Goal: Task Accomplishment & Management: Manage account settings

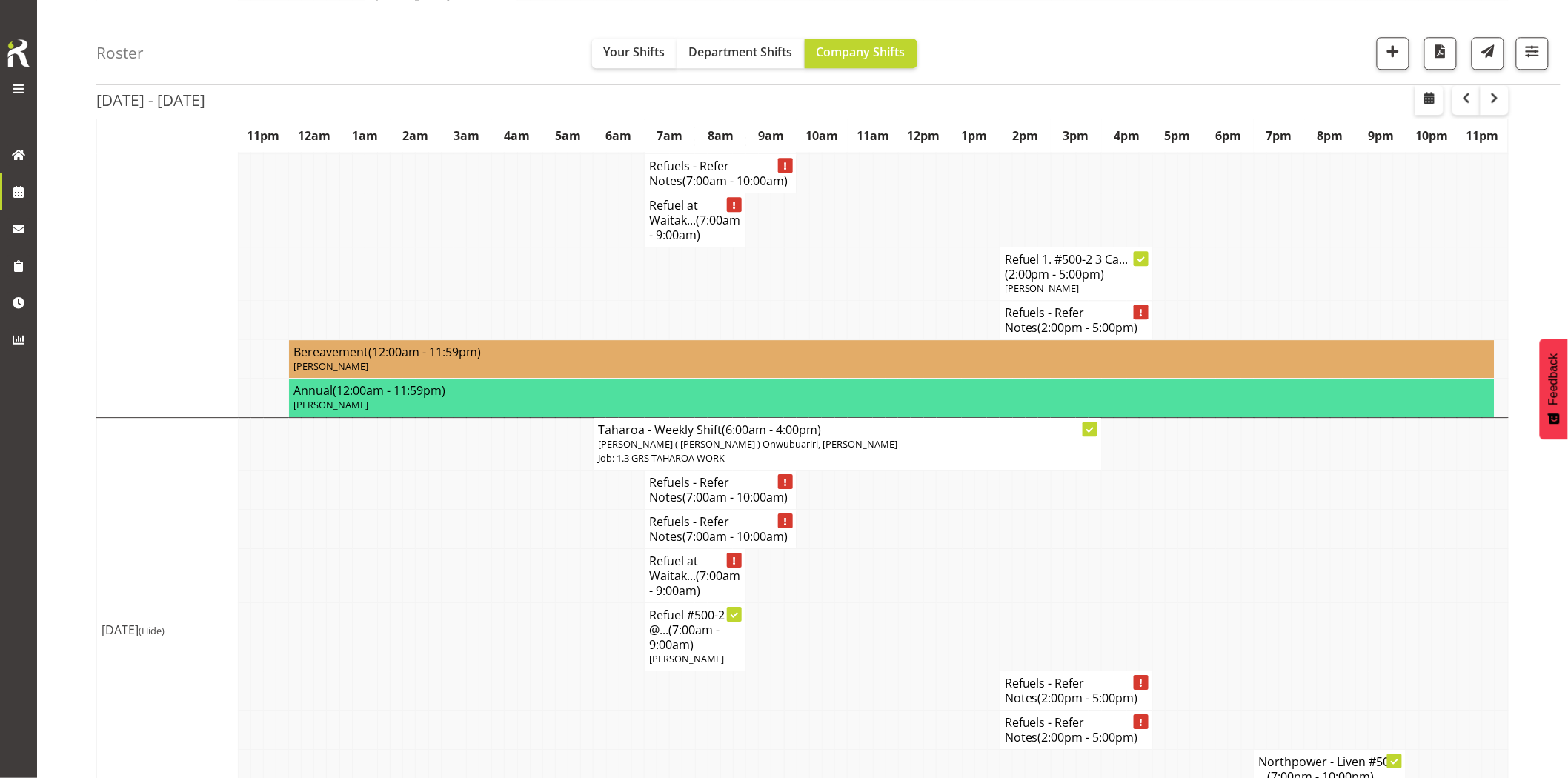
scroll to position [6318, 0]
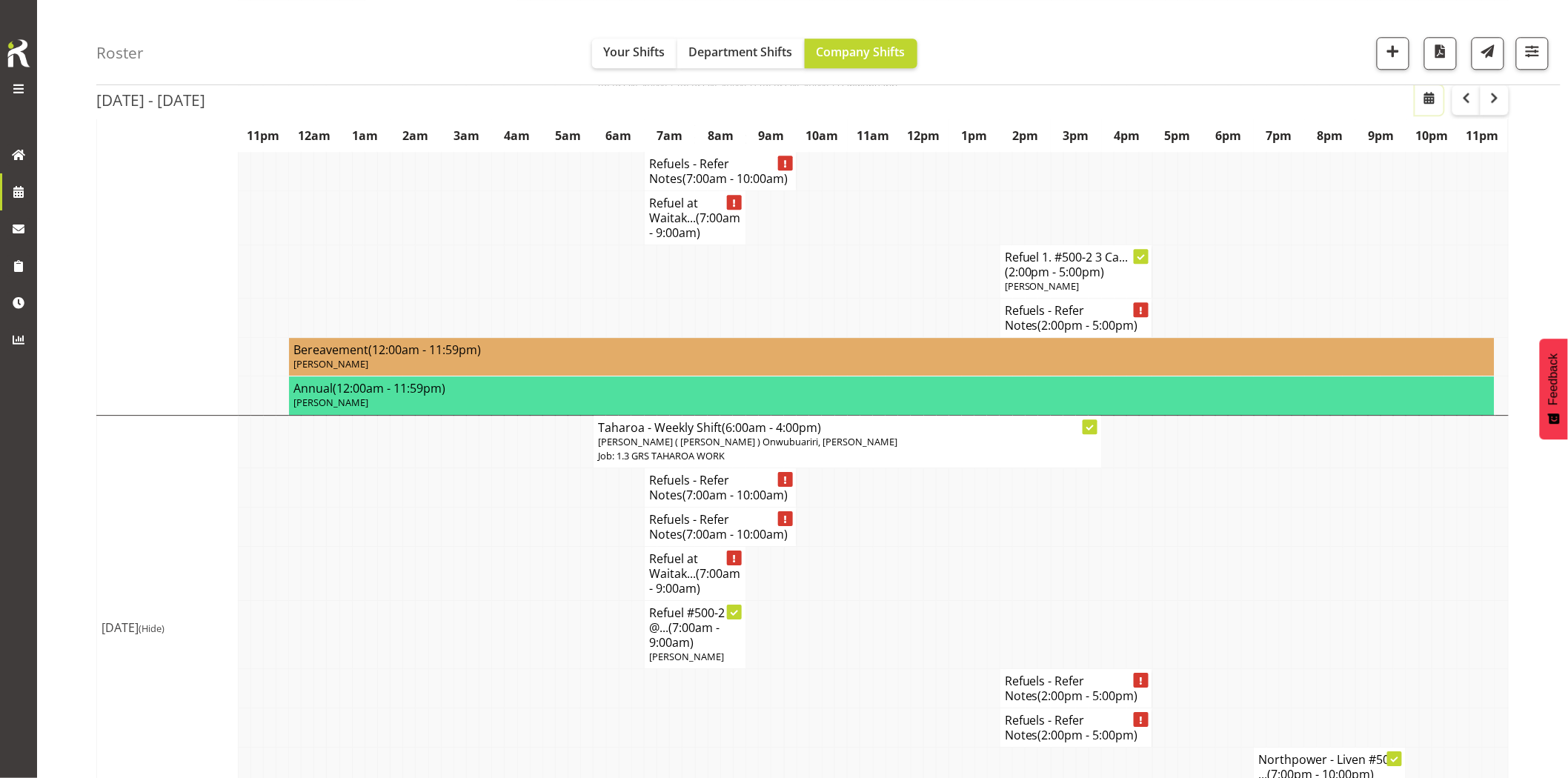
click at [1434, 104] on span "button" at bounding box center [1429, 98] width 18 height 18
select select "7"
select select "2025"
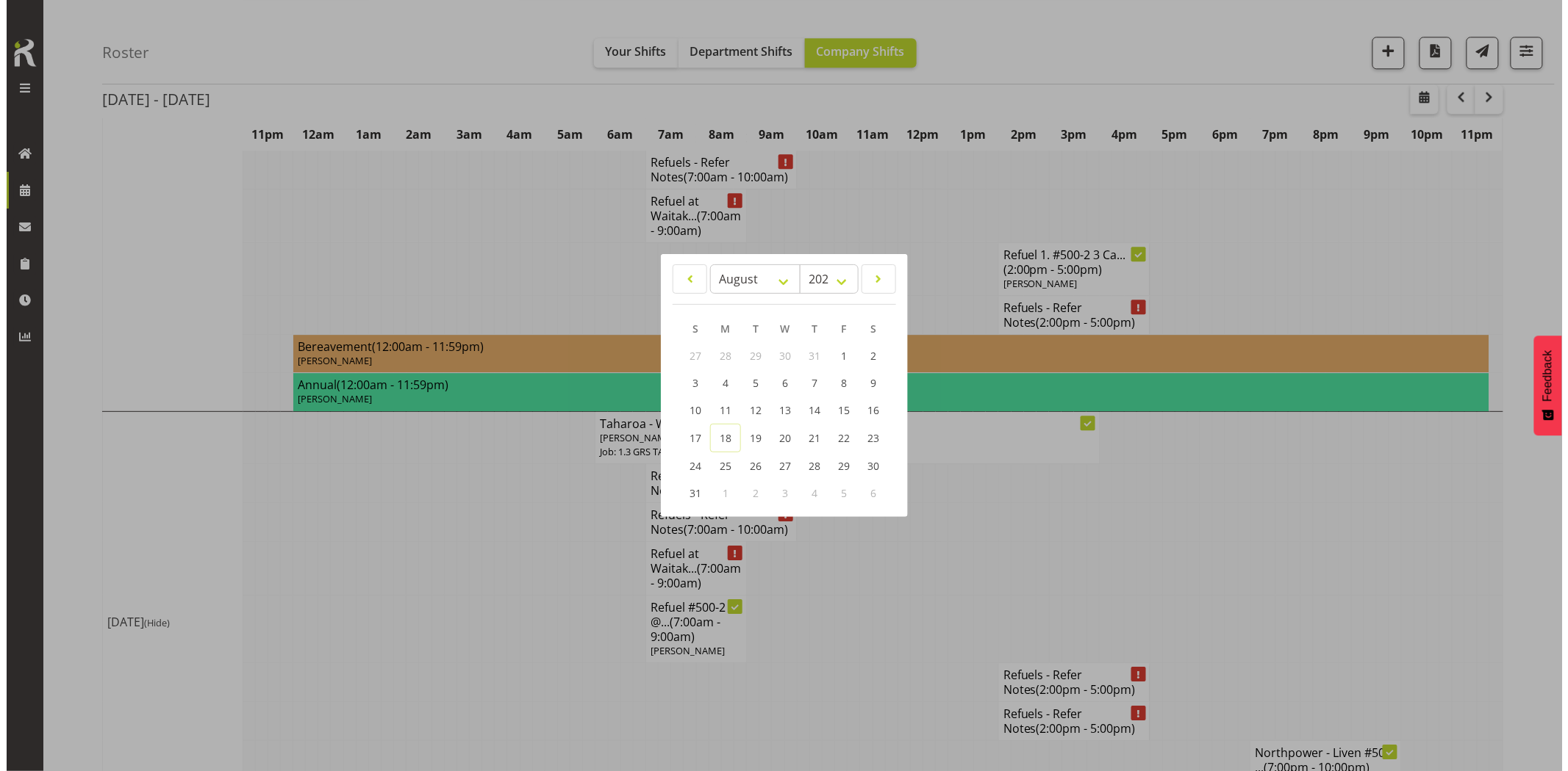
scroll to position [6232, 0]
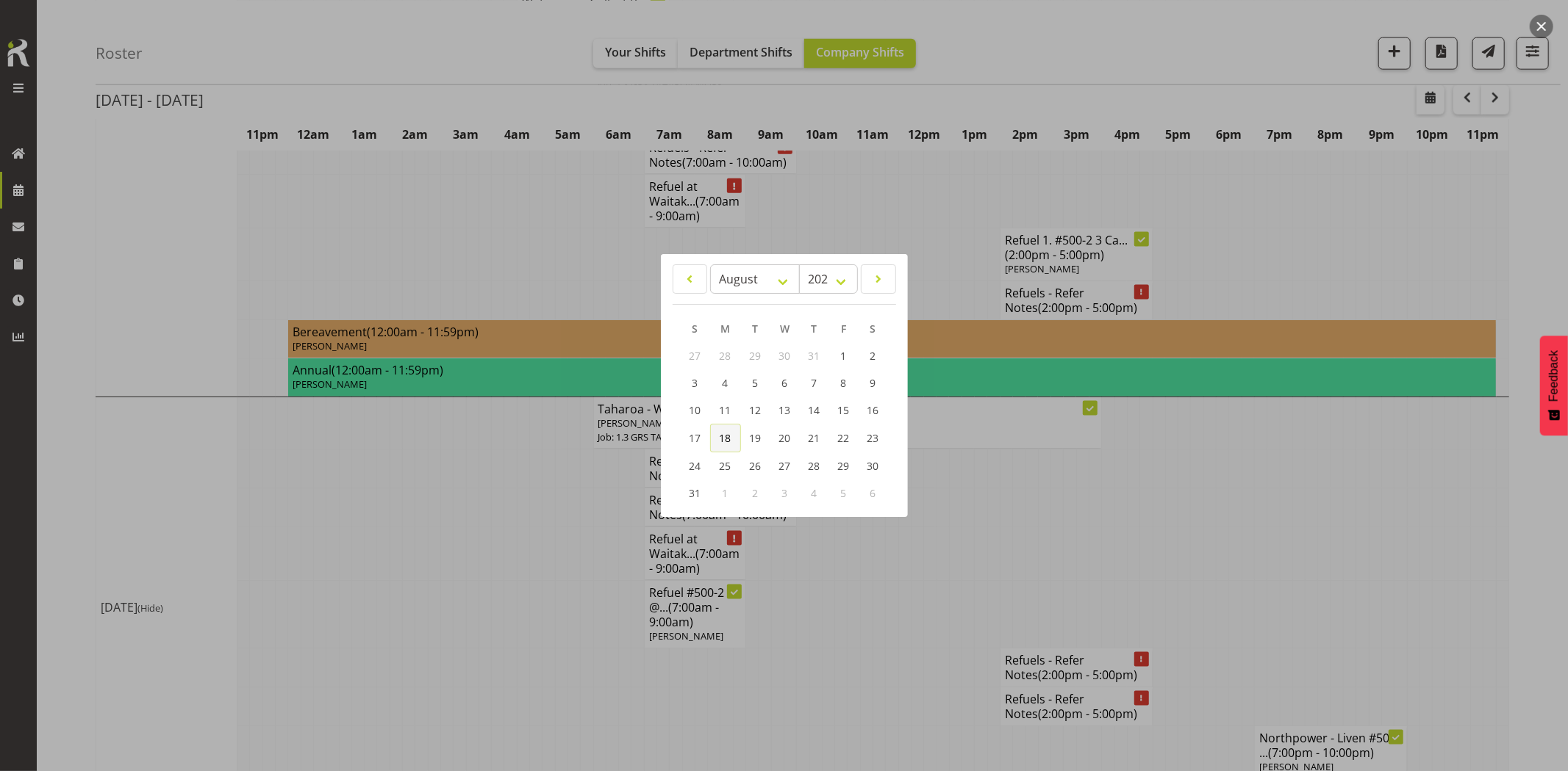
click at [723, 438] on span "18" at bounding box center [725, 438] width 12 height 14
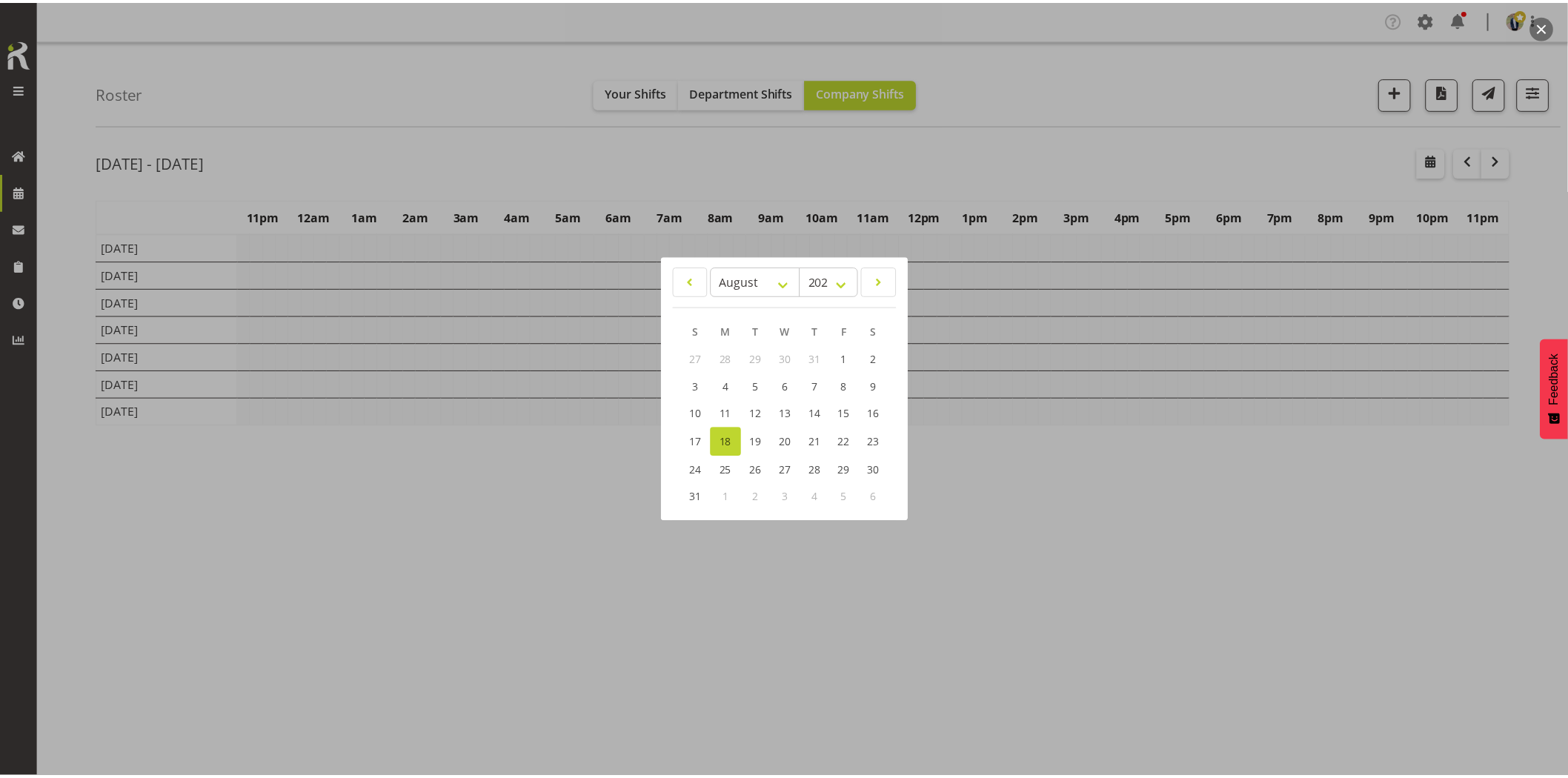
scroll to position [0, 0]
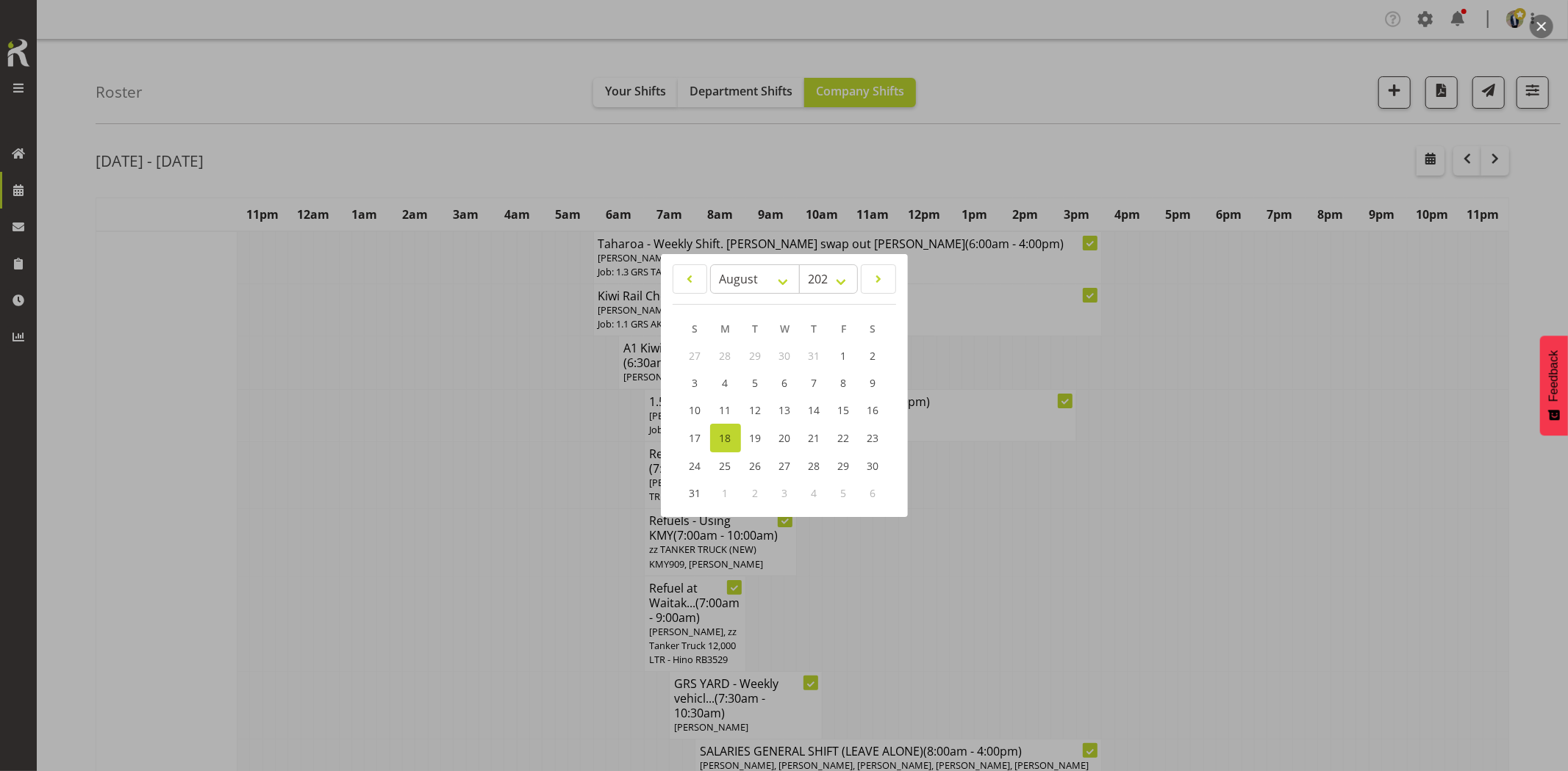
click at [447, 496] on div at bounding box center [784, 385] width 1568 height 771
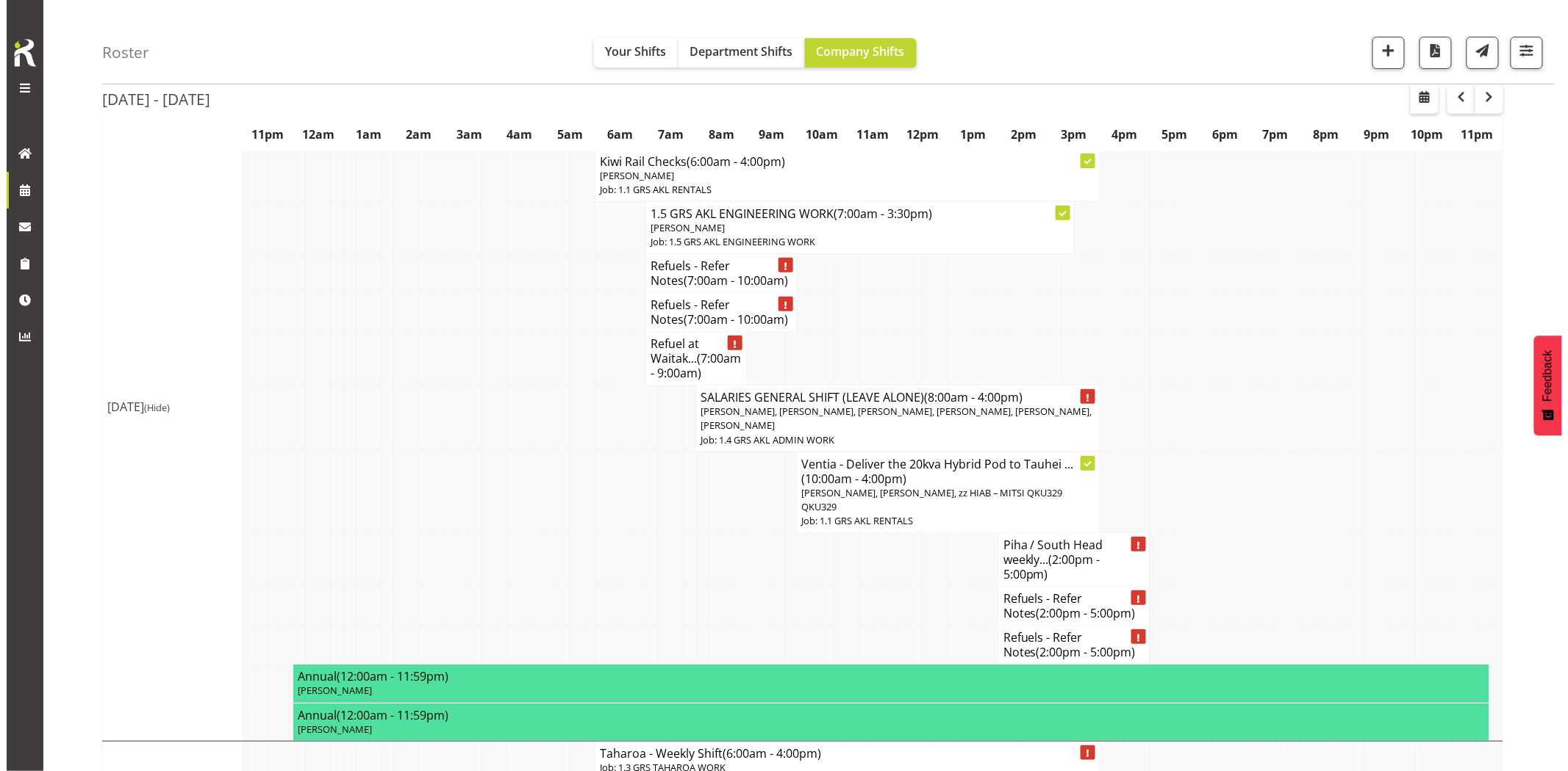
scroll to position [3020, 0]
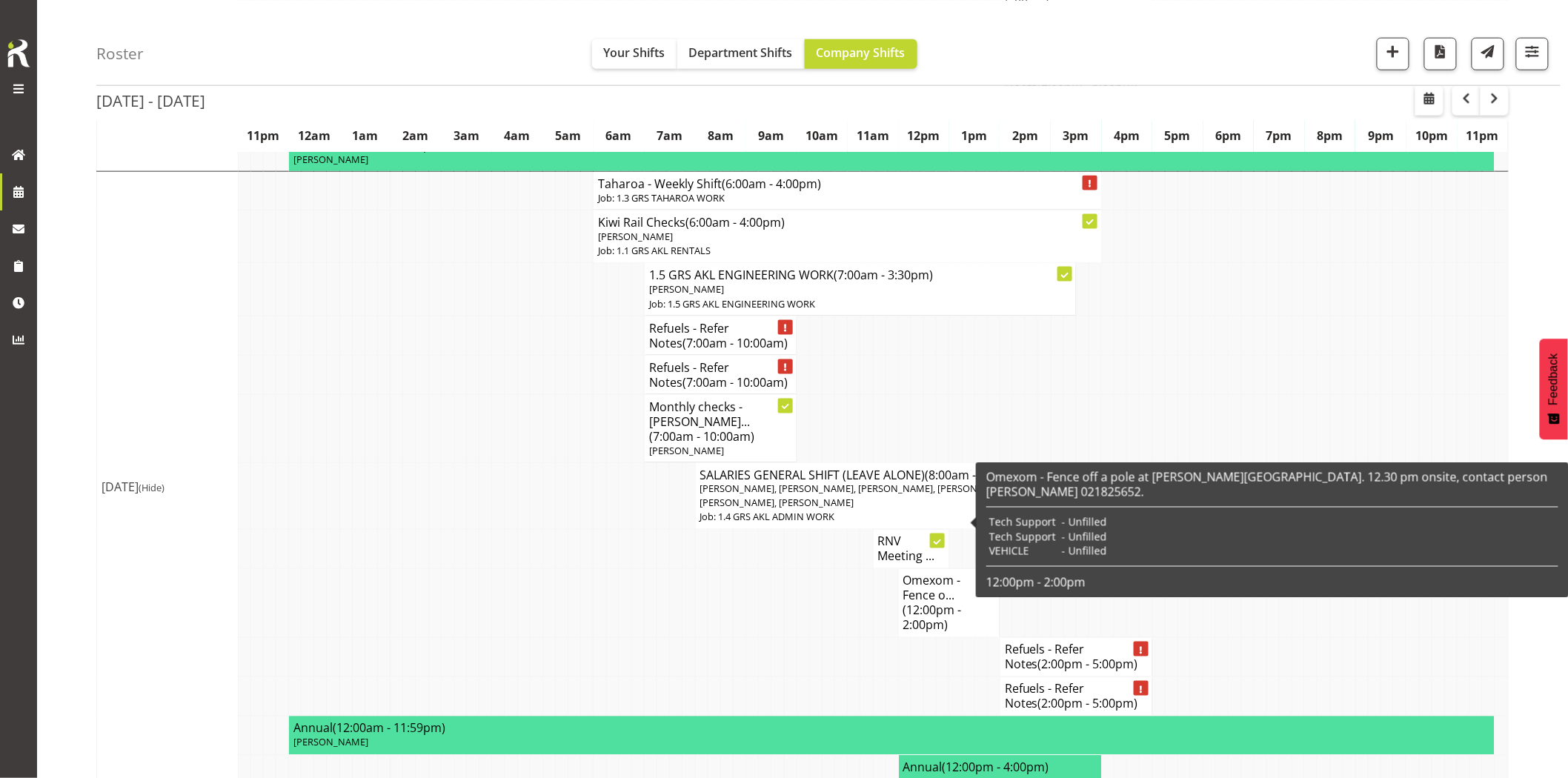
click at [920, 602] on span "(12:00pm - 2:00pm)" at bounding box center [932, 618] width 58 height 31
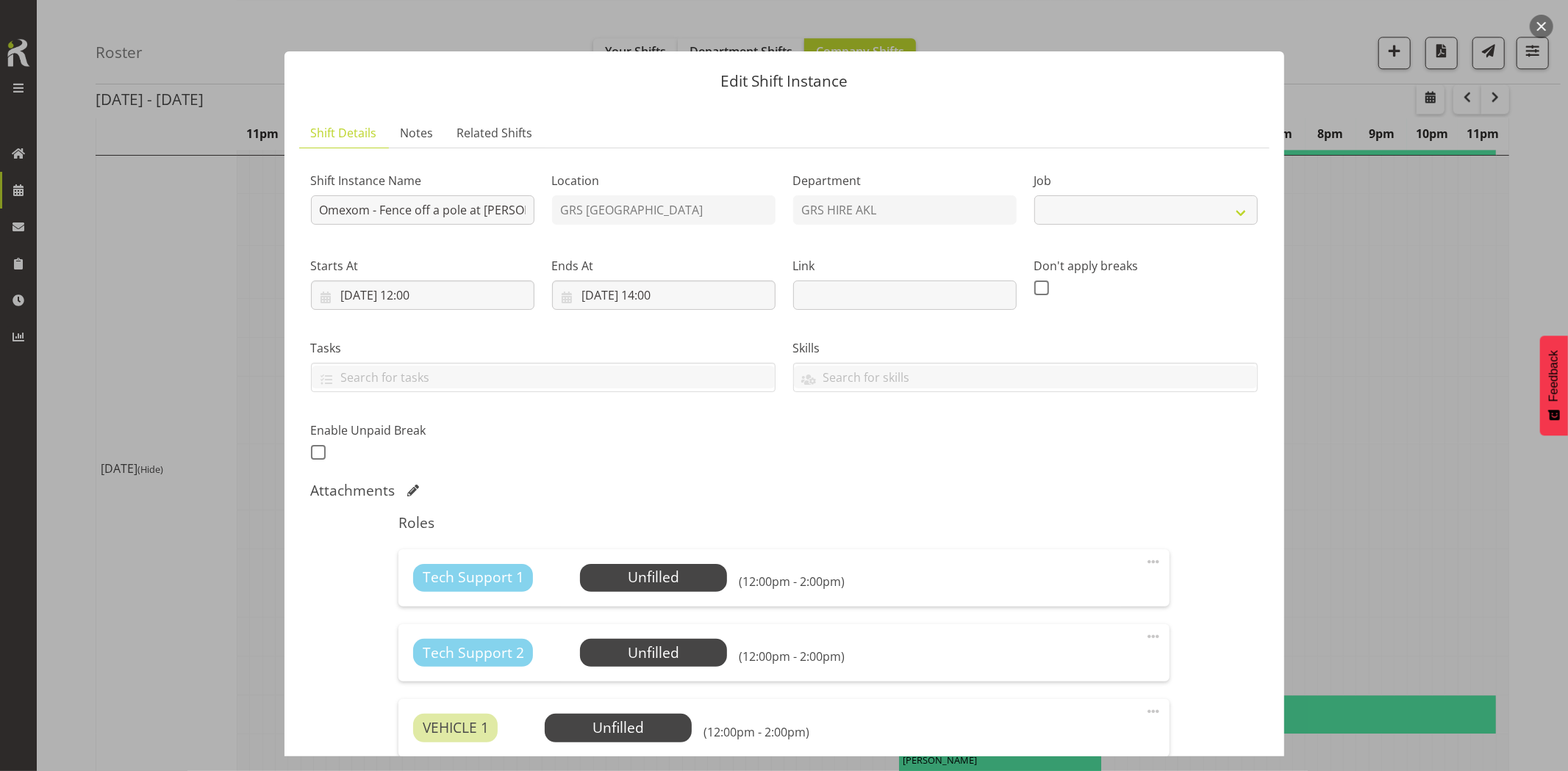
select select "7504"
click at [424, 298] on input "[DATE] 12:00" at bounding box center [423, 296] width 224 height 30
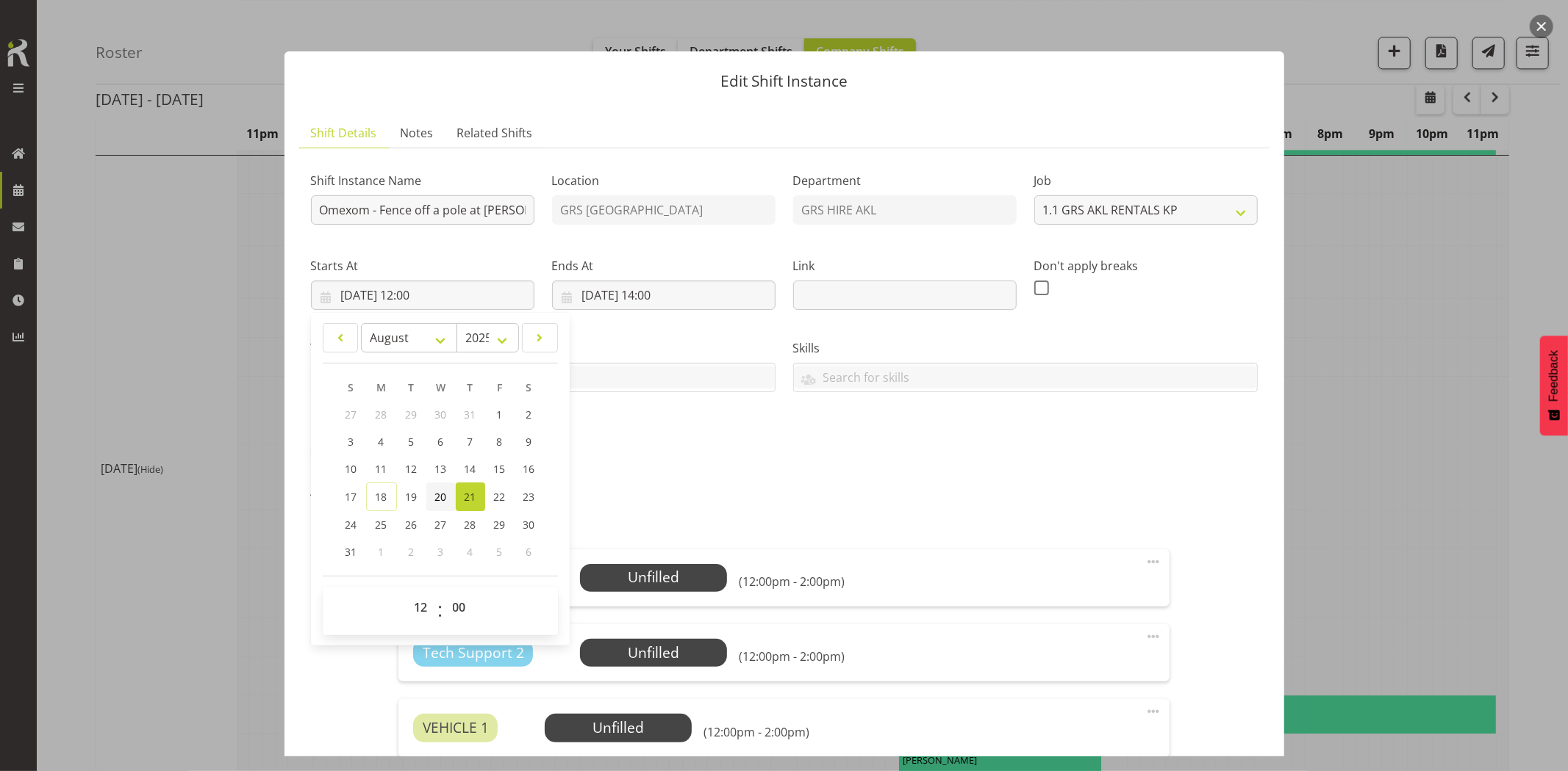
click at [442, 493] on span "20" at bounding box center [441, 497] width 12 height 14
type input "[DATE] 12:00"
click at [711, 290] on input "[DATE] 14:00" at bounding box center [664, 296] width 224 height 30
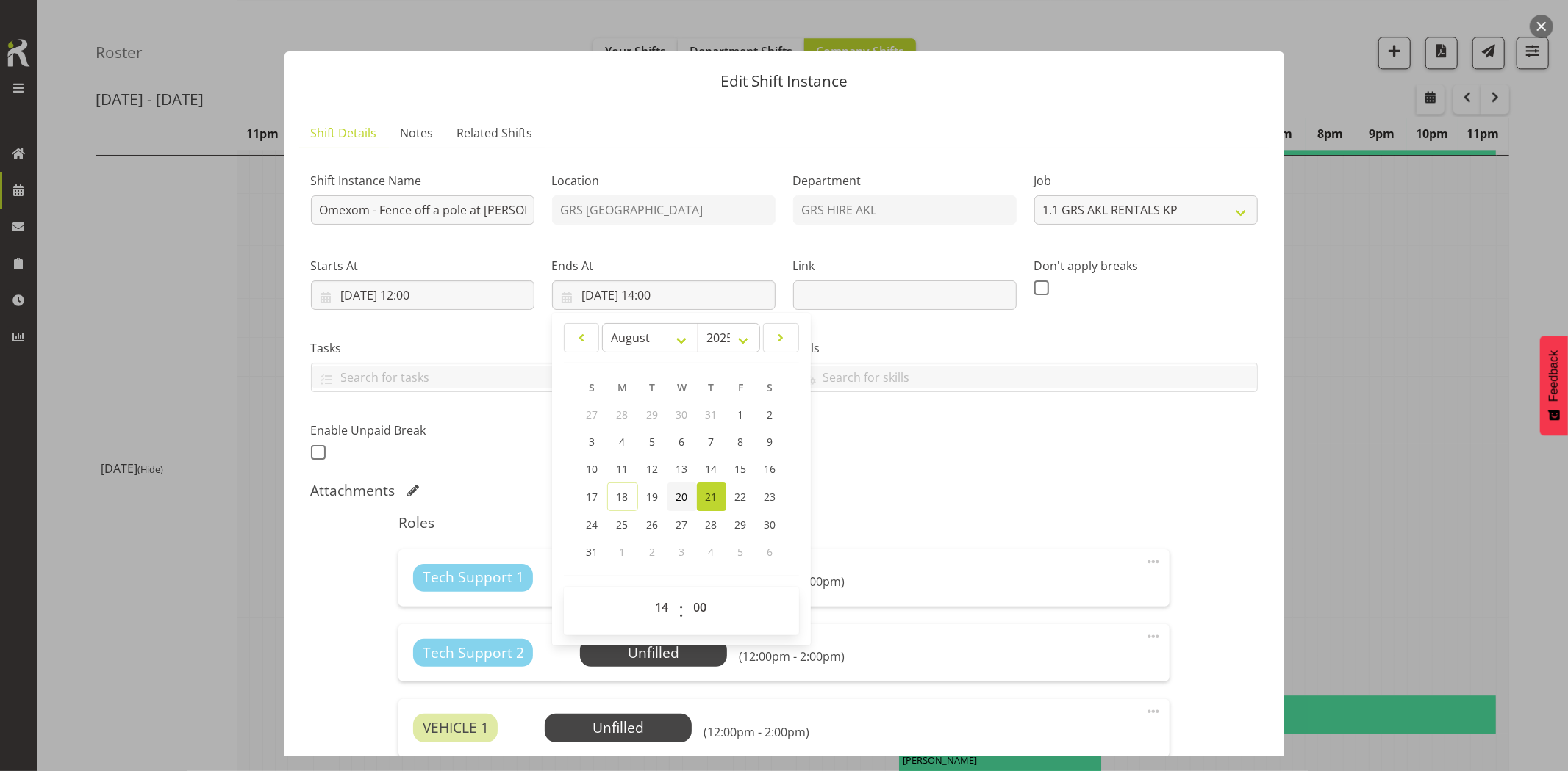
click at [680, 495] on span "20" at bounding box center [682, 497] width 12 height 14
type input "[DATE] 14:00"
click at [913, 467] on div "Shift Instance Name Omexom - Fence off a pole at [PERSON_NAME][GEOGRAPHIC_DATA]…" at bounding box center [784, 312] width 964 height 321
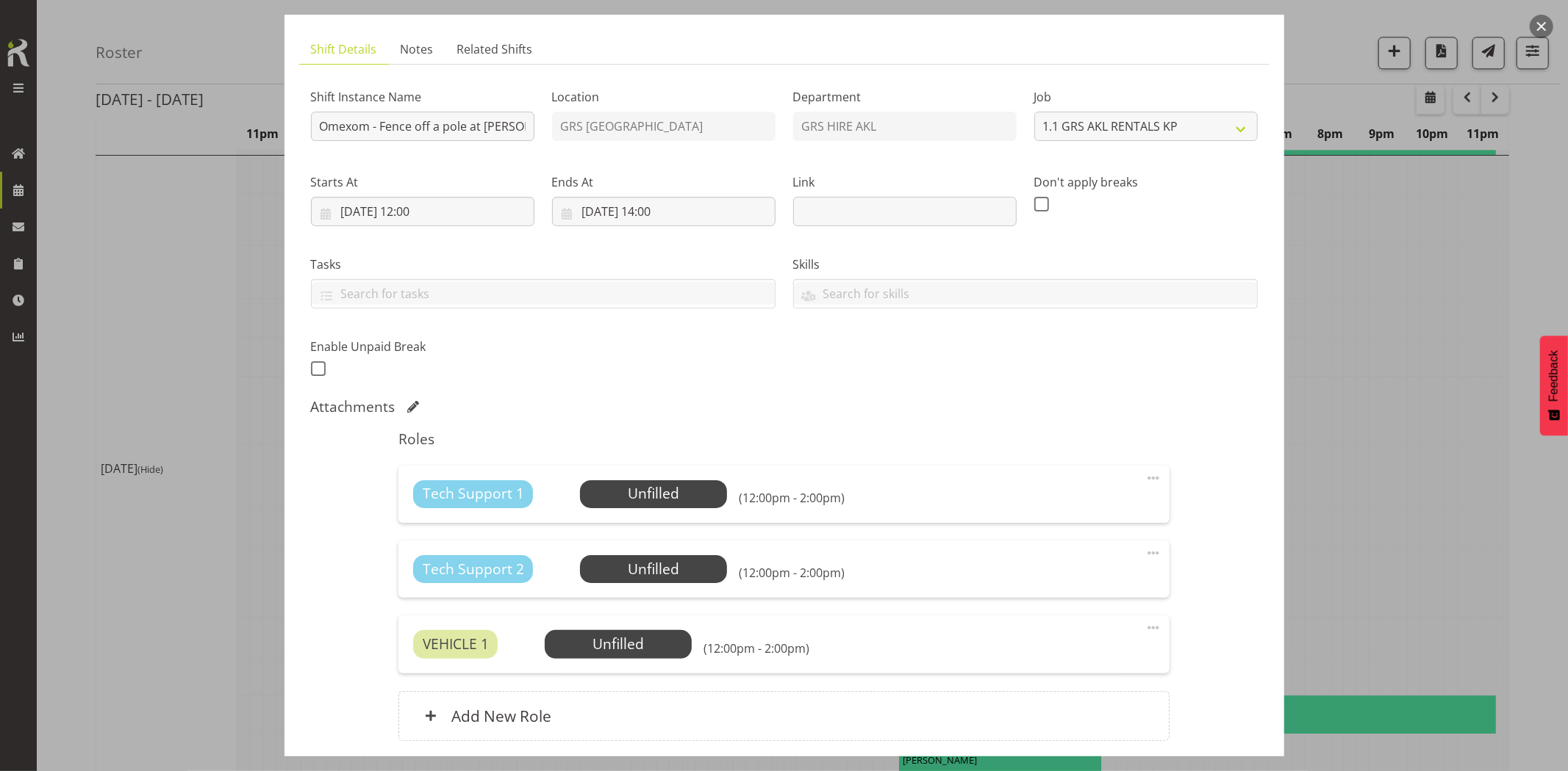
scroll to position [199, 0]
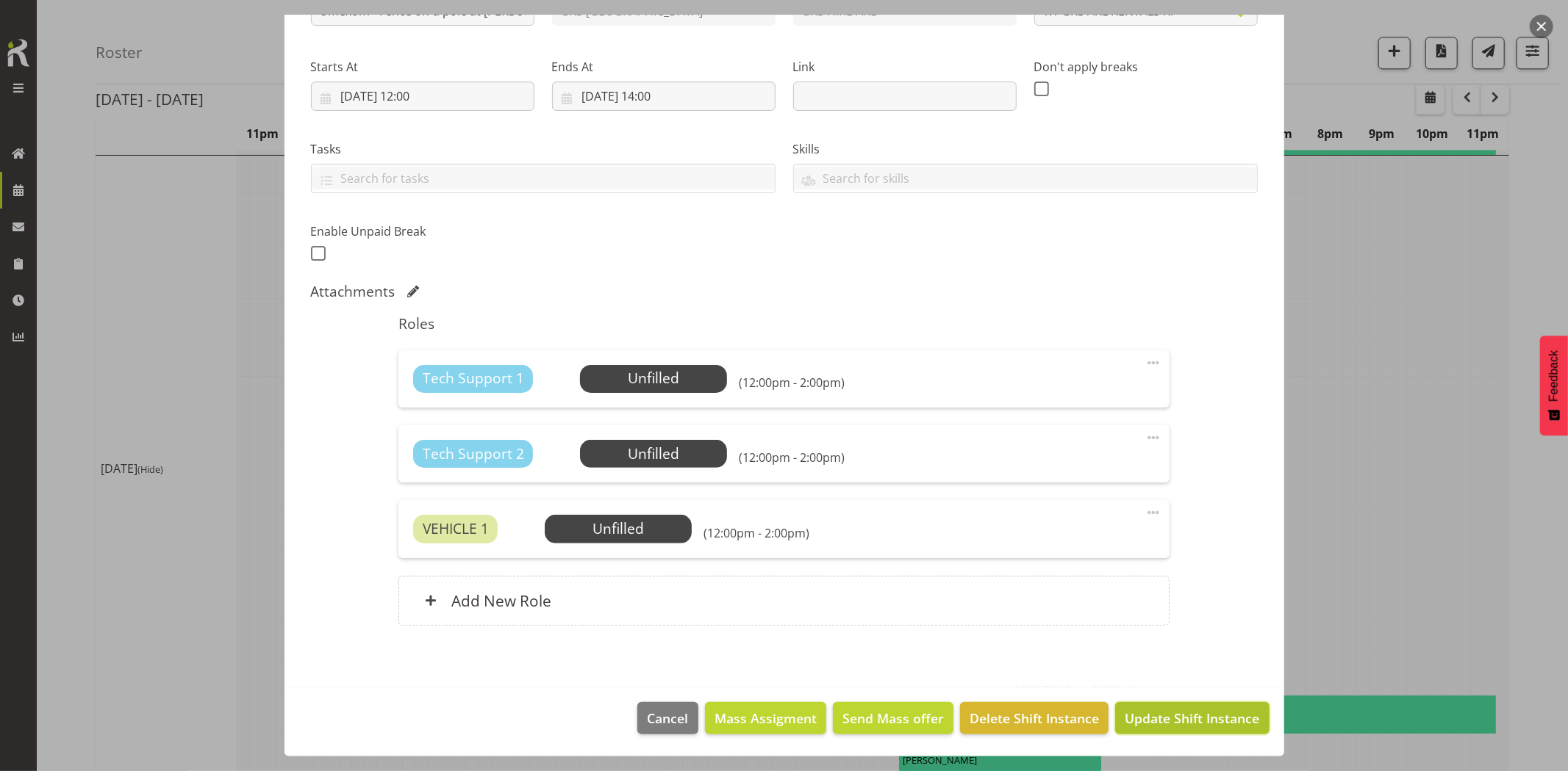
click at [1167, 718] on span "Update Shift Instance" at bounding box center [1192, 718] width 135 height 19
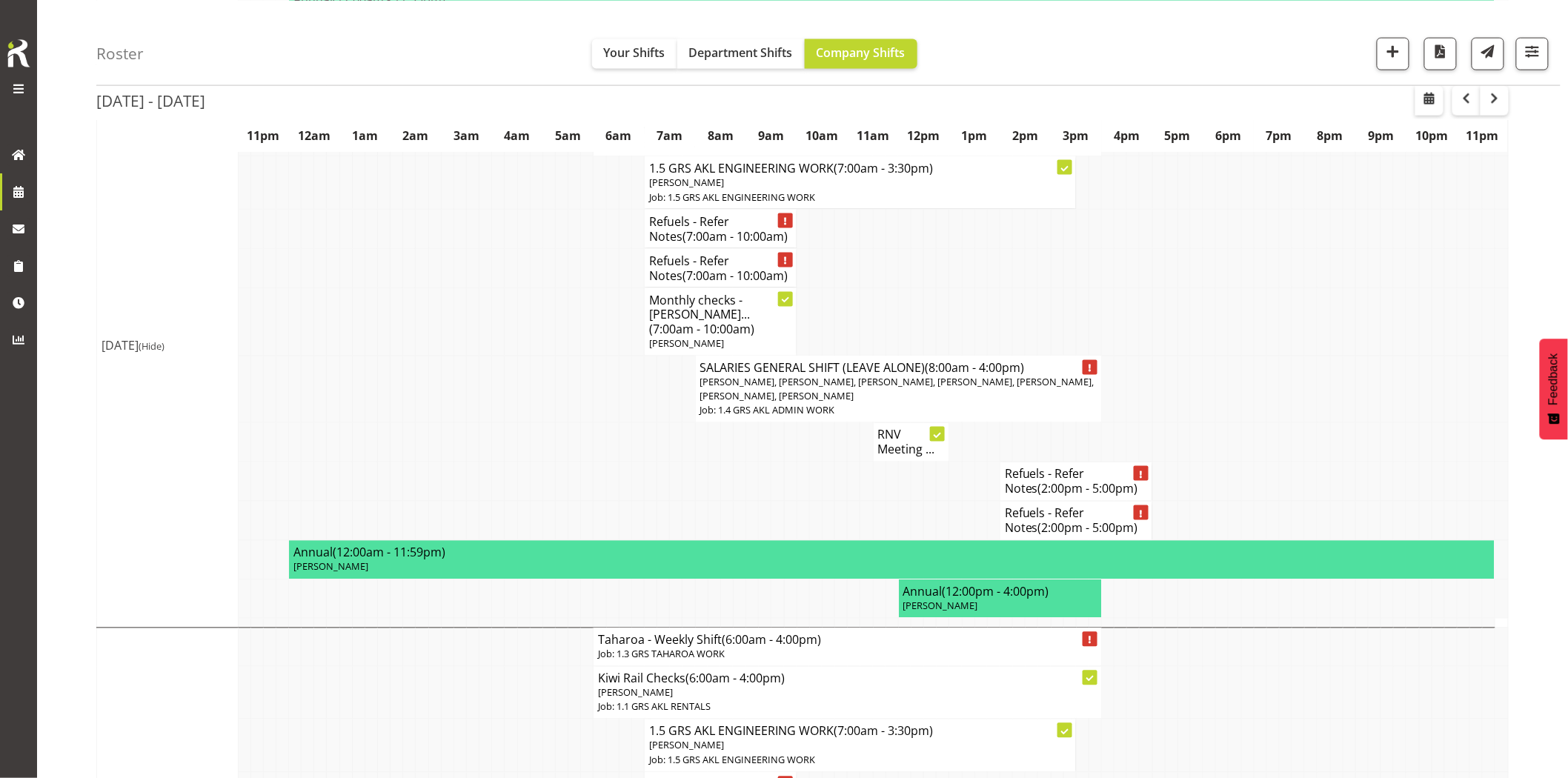
scroll to position [3212, 0]
